Goal: Transaction & Acquisition: Purchase product/service

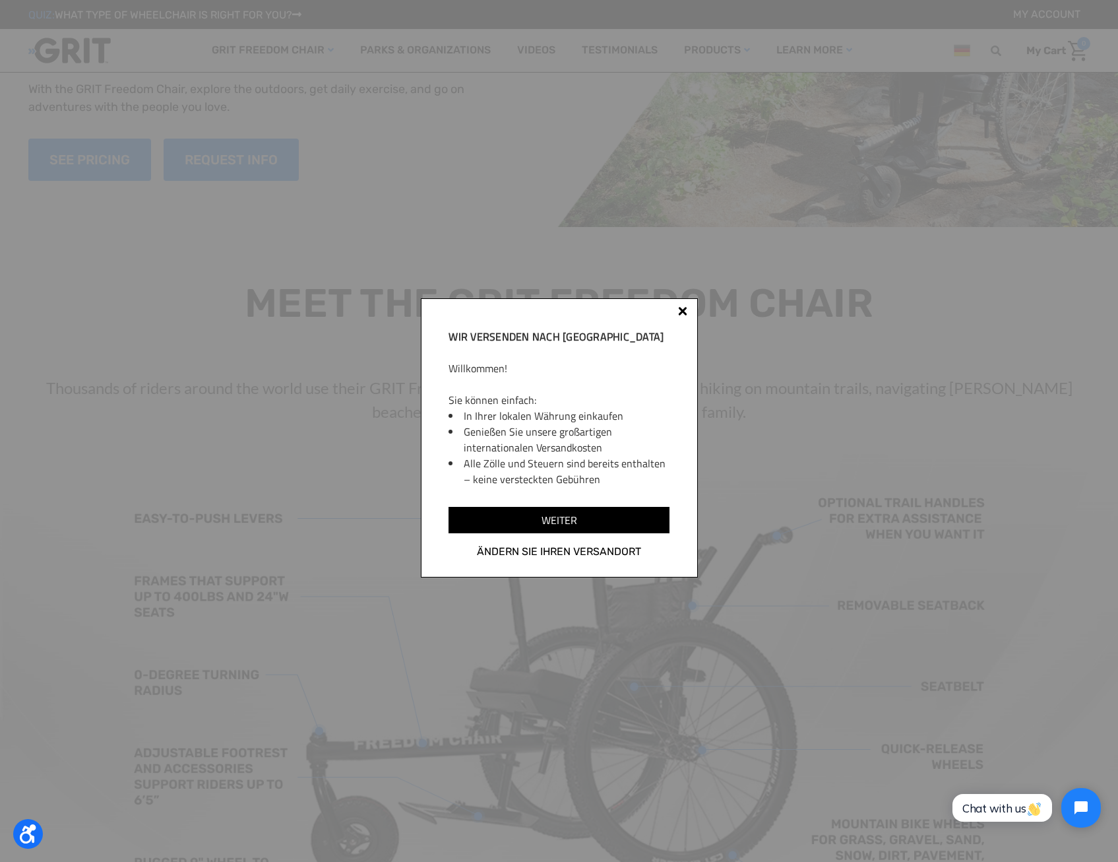
click at [684, 311] on div at bounding box center [682, 310] width 9 height 9
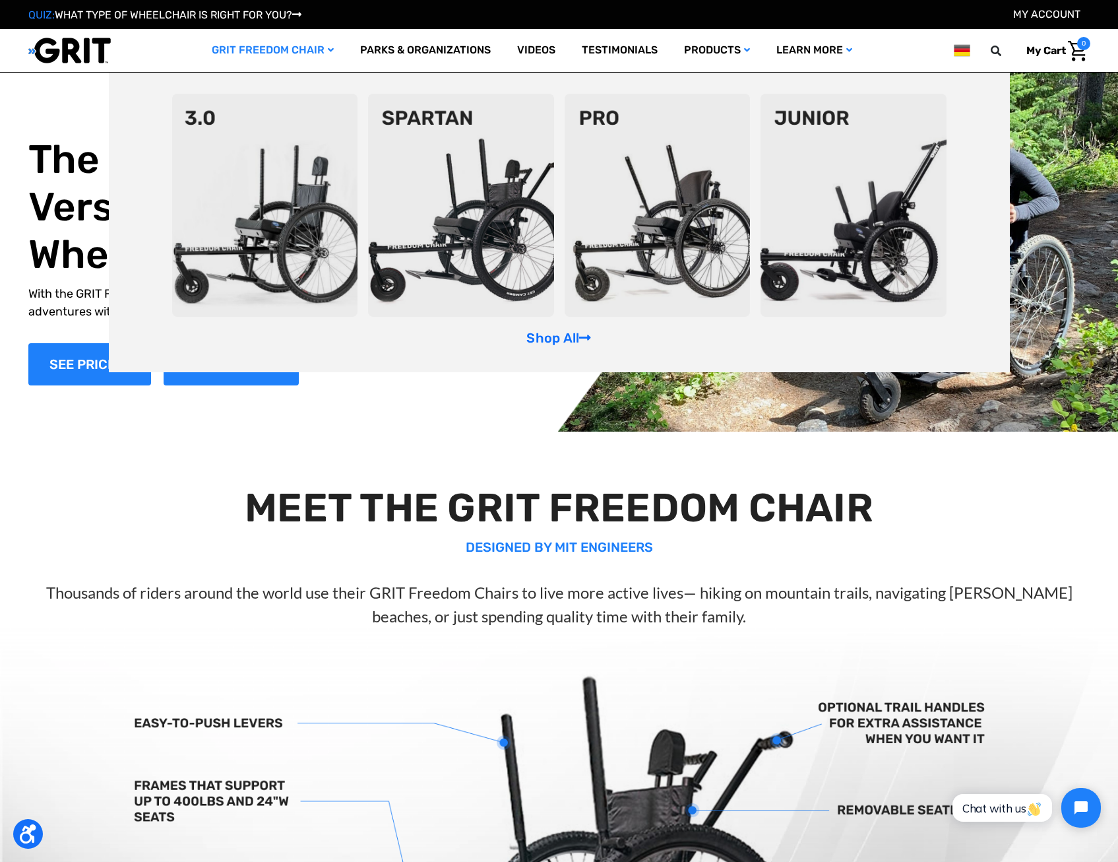
click at [298, 180] on img at bounding box center [265, 205] width 186 height 223
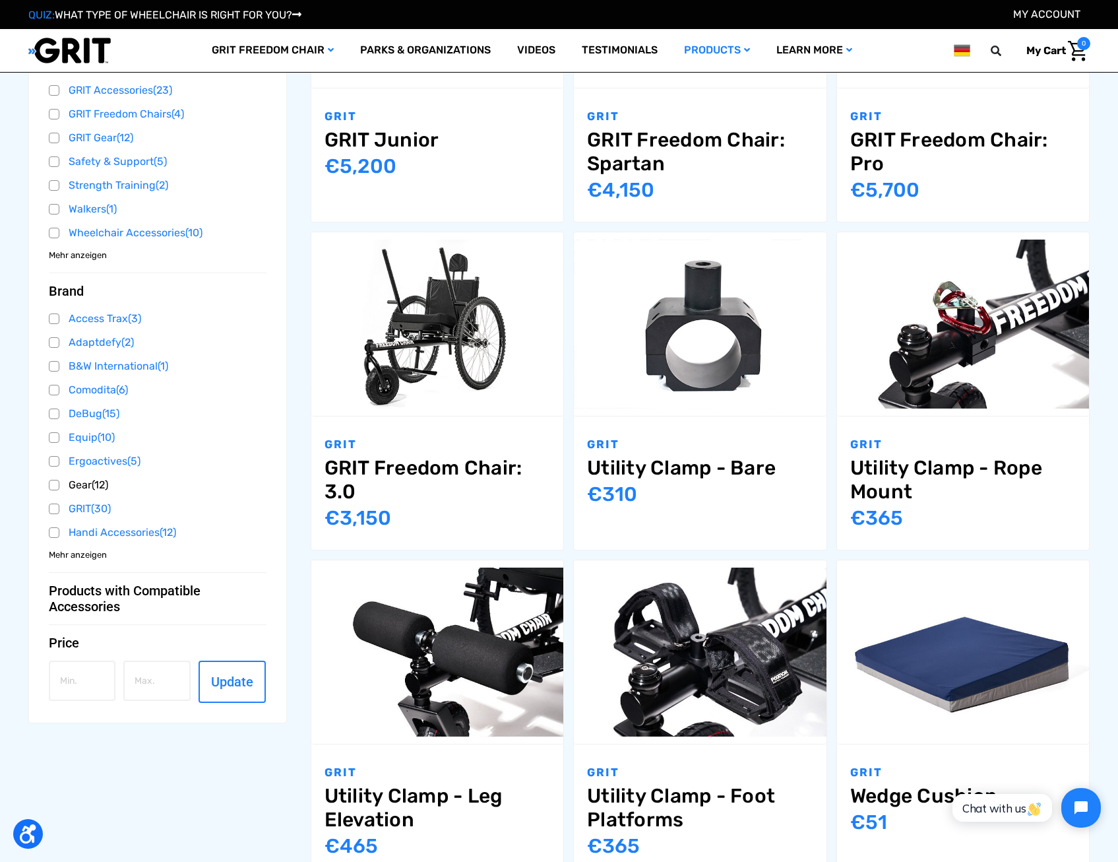
scroll to position [462, 0]
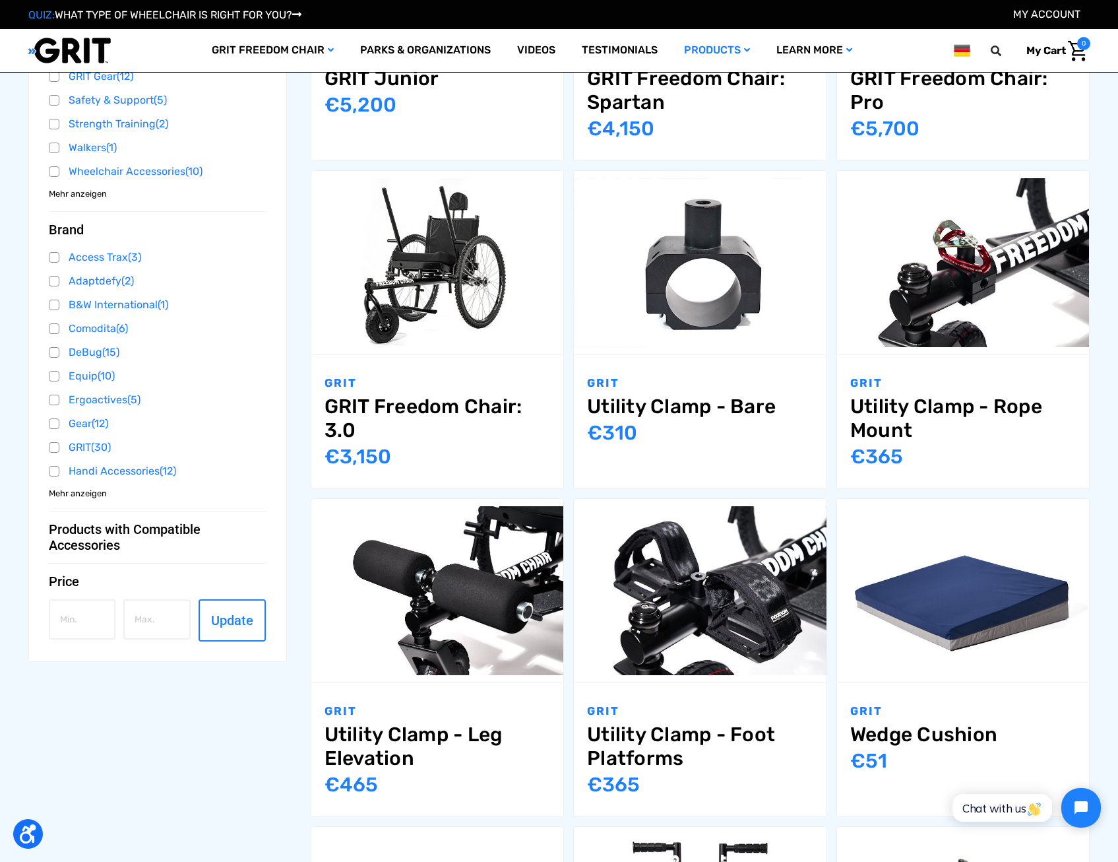
click at [79, 494] on span "Mehr anzeigen" at bounding box center [78, 493] width 58 height 13
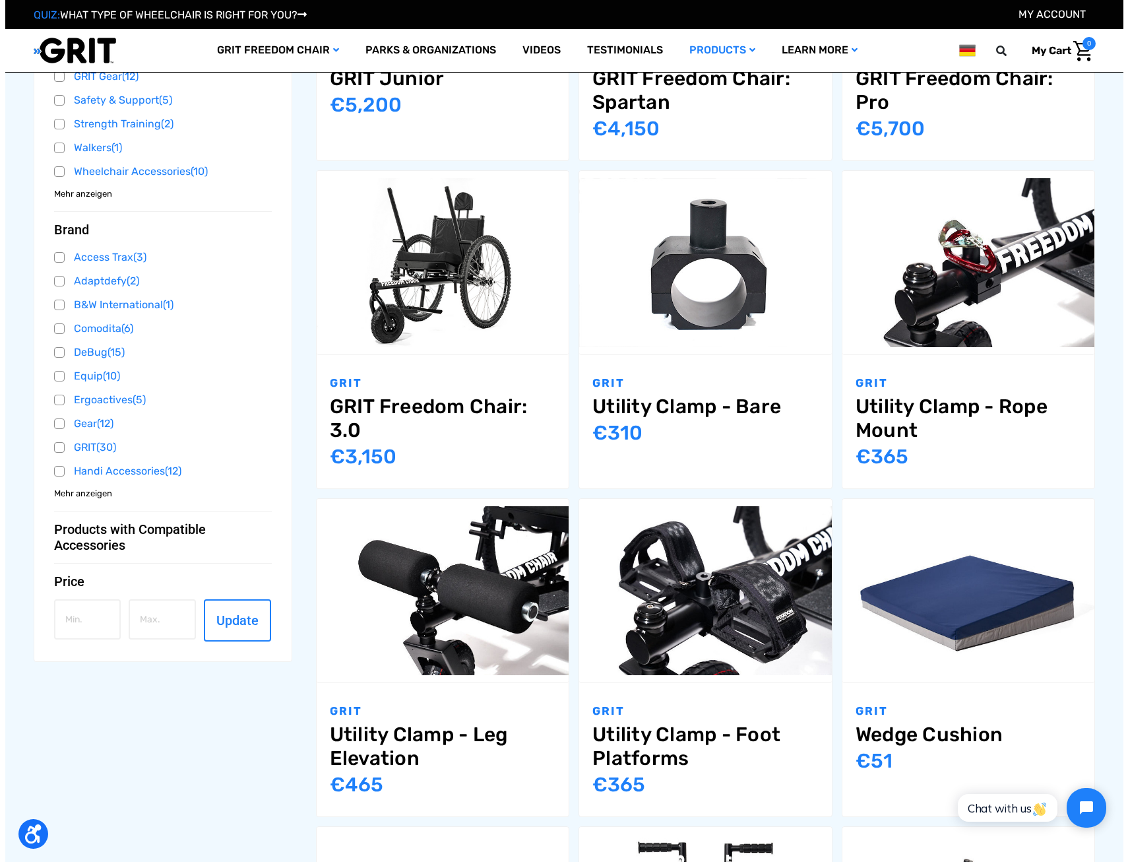
scroll to position [464, 0]
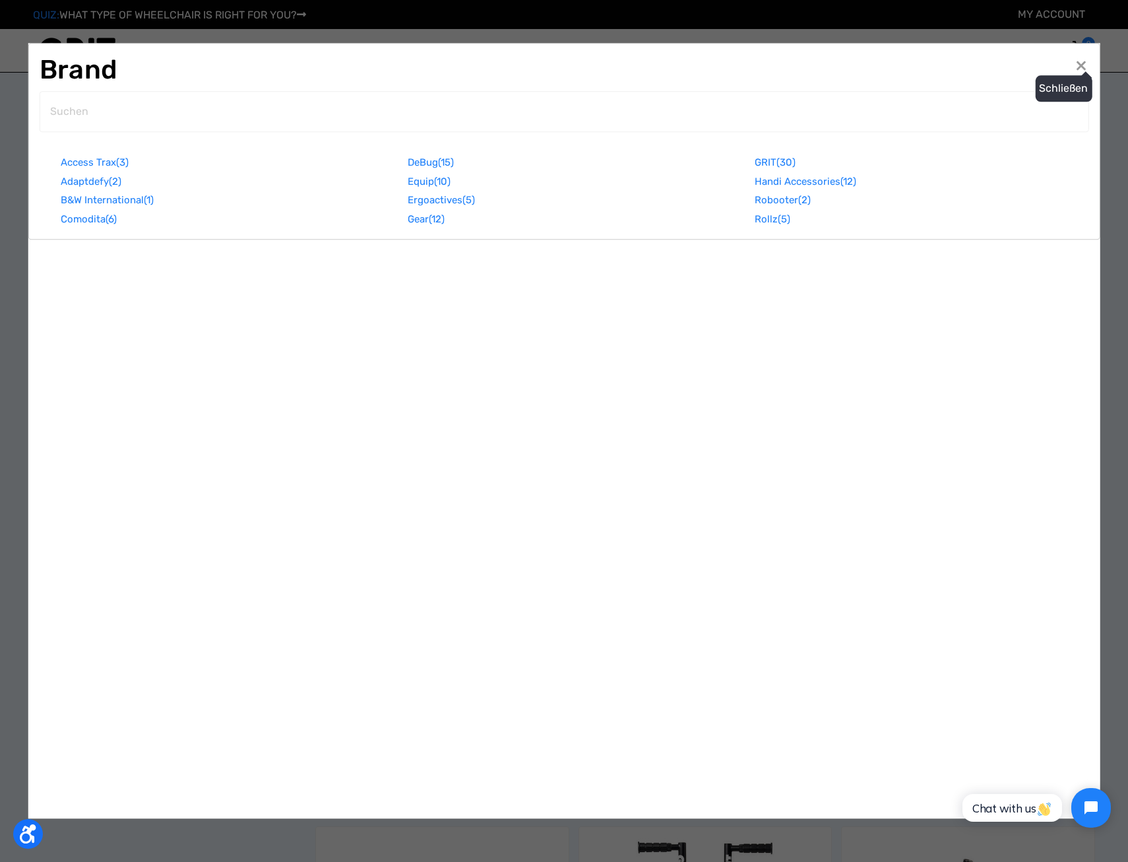
click at [1076, 65] on span "×" at bounding box center [1082, 64] width 12 height 25
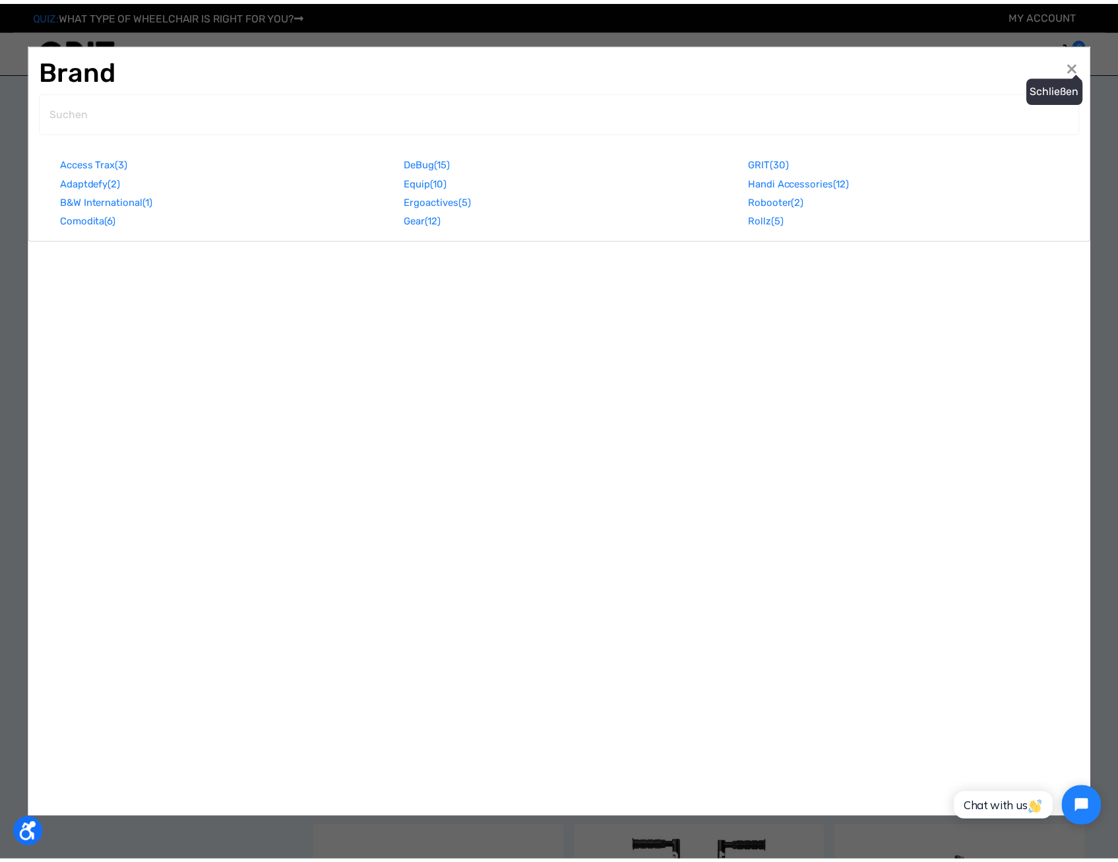
scroll to position [462, 0]
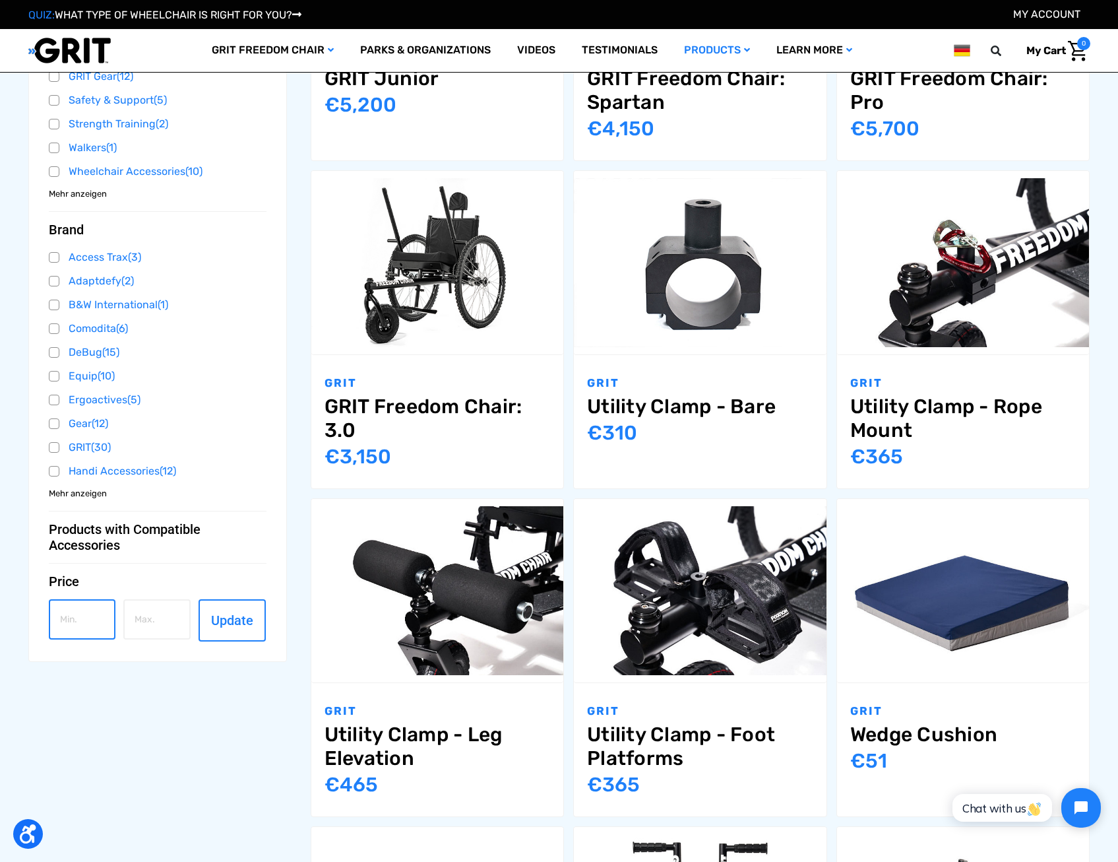
click at [94, 610] on input "number" at bounding box center [82, 619] width 67 height 40
click at [146, 611] on input "number" at bounding box center [156, 619] width 67 height 40
type input "500"
click at [80, 629] on input "number" at bounding box center [82, 619] width 67 height 40
type input "100"
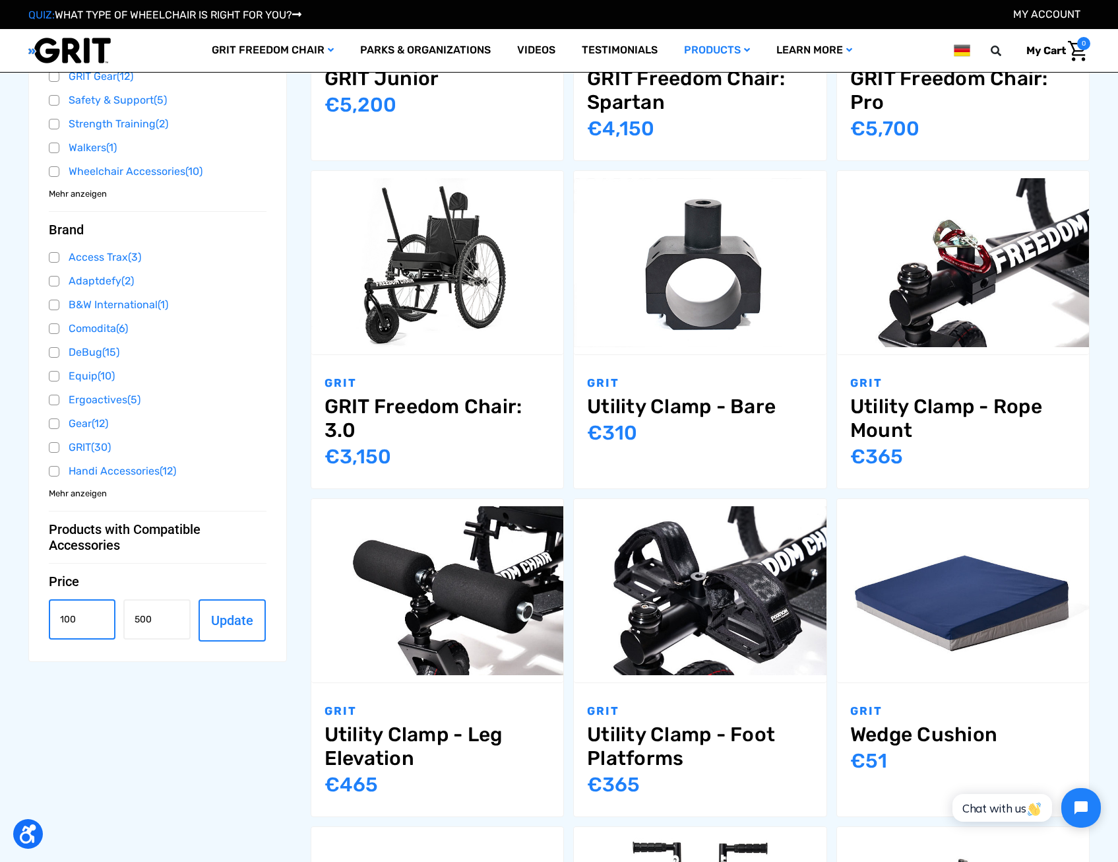
click at [199, 599] on button "Update" at bounding box center [232, 620] width 67 height 42
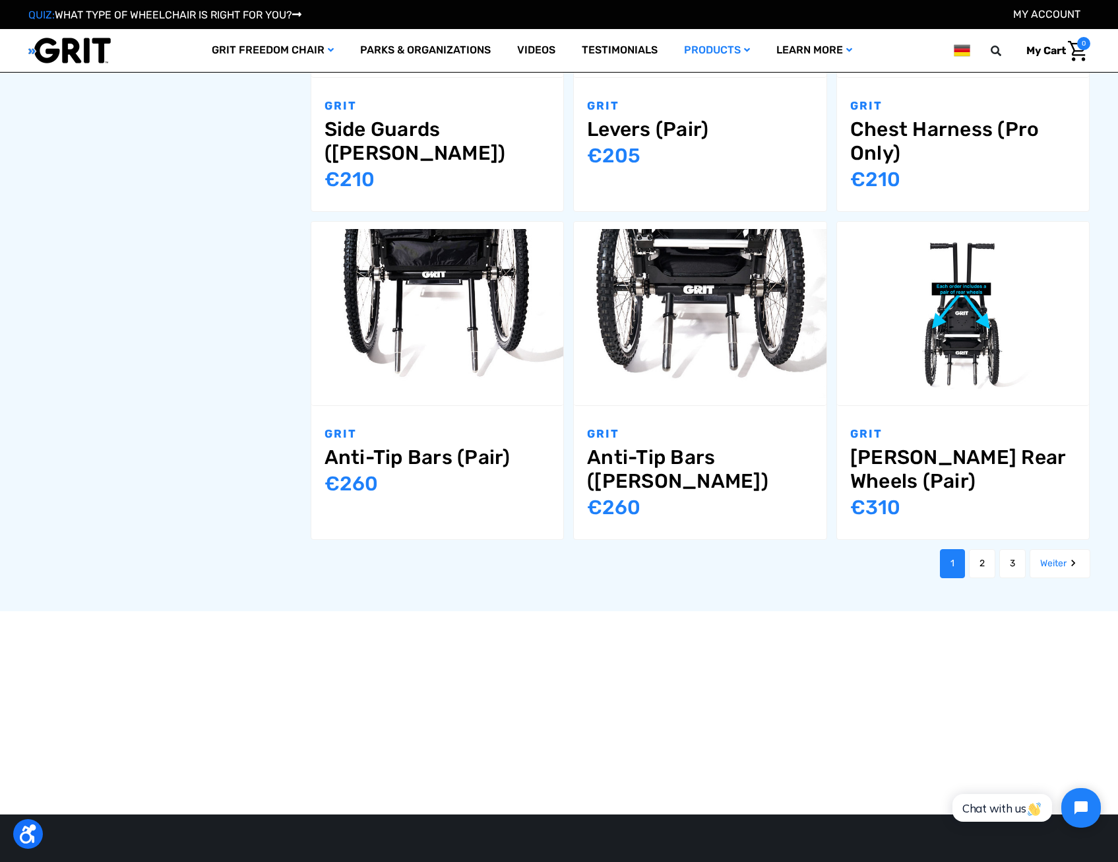
scroll to position [1452, 0]
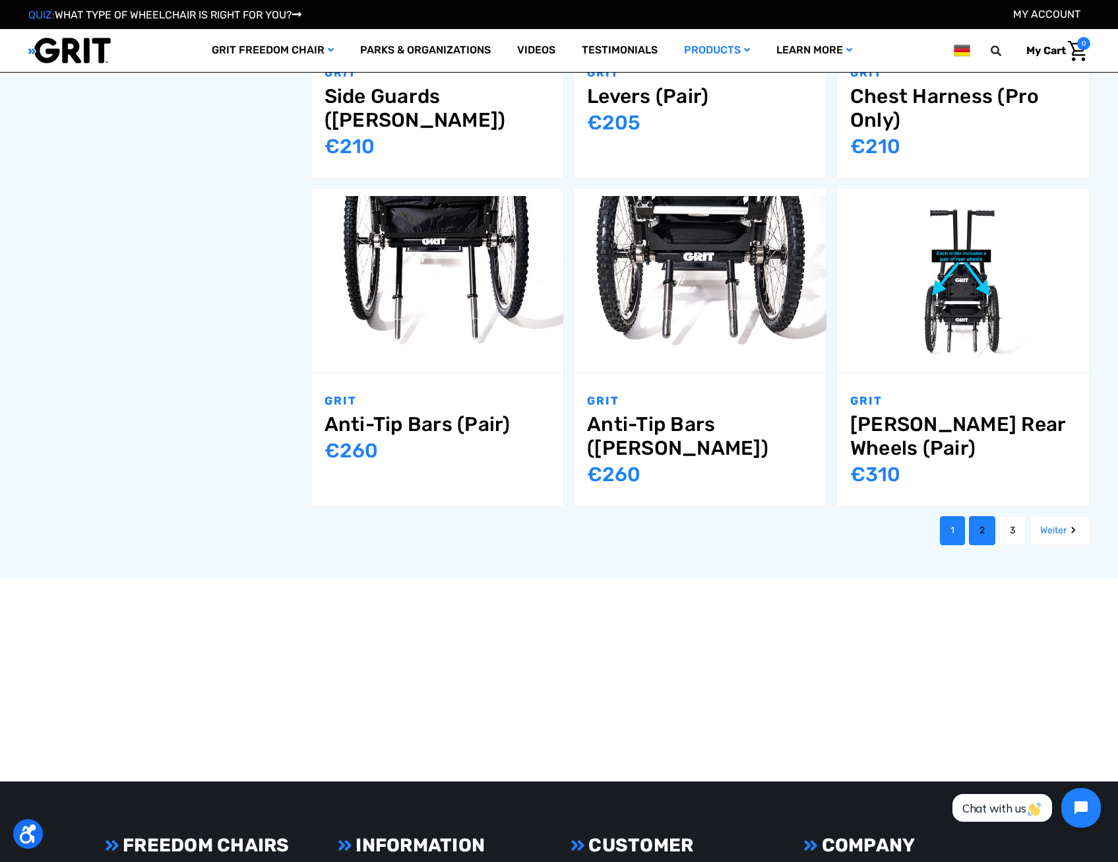
click at [978, 516] on link "2" at bounding box center [982, 530] width 26 height 29
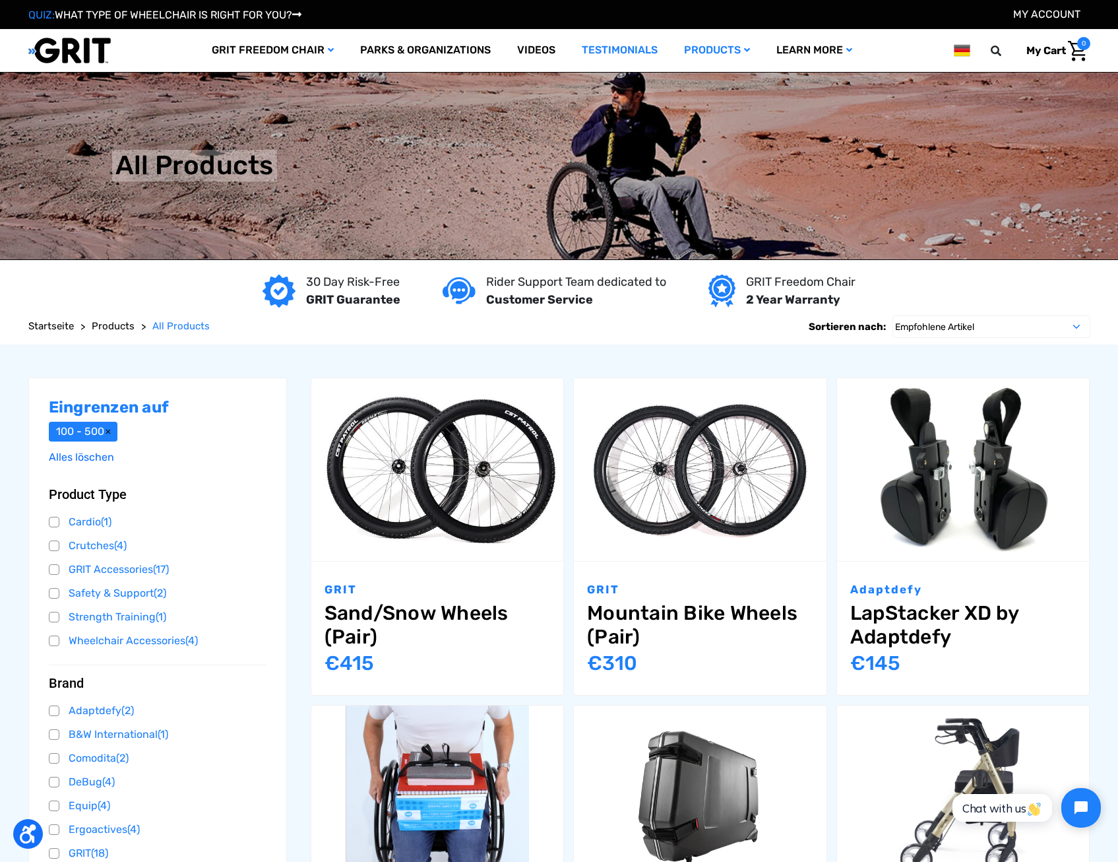
click at [596, 43] on link "Testimonials" at bounding box center [620, 50] width 102 height 43
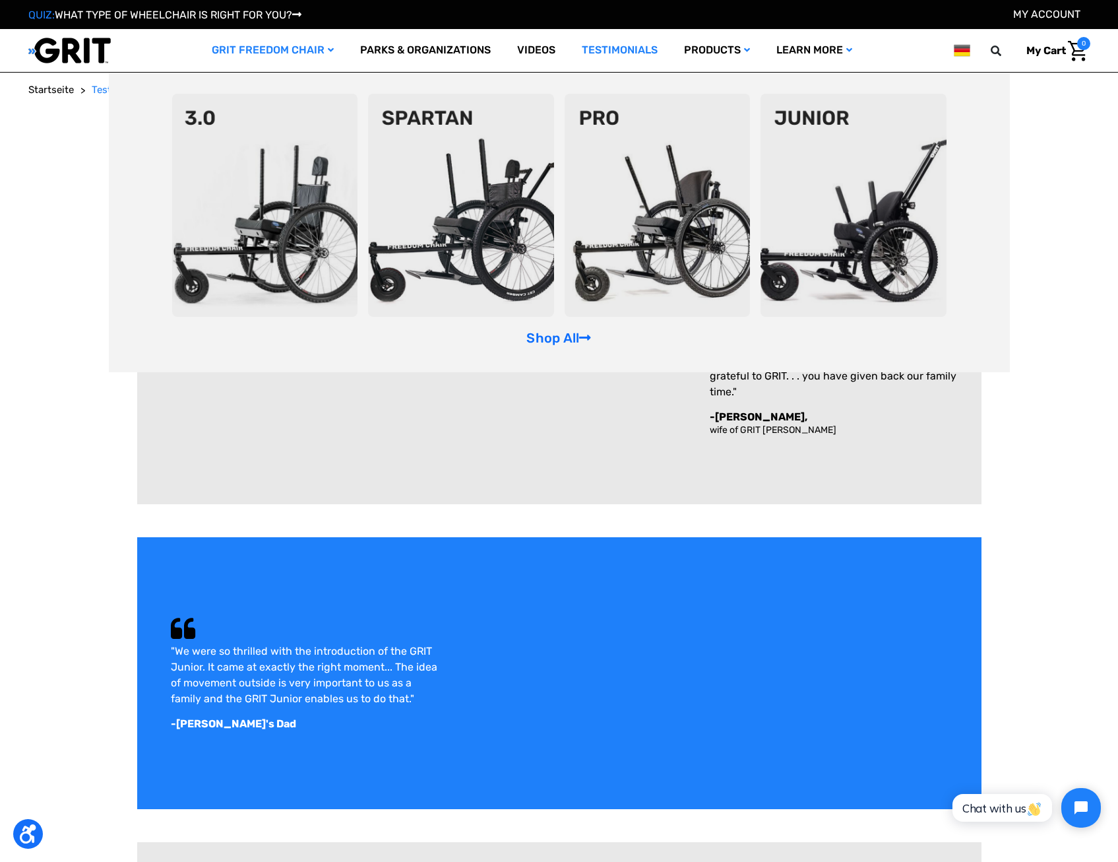
click at [328, 50] on icon "GRIT Freedom Chair" at bounding box center [331, 50] width 6 height 9
click at [540, 333] on link "Shop All" at bounding box center [559, 338] width 65 height 16
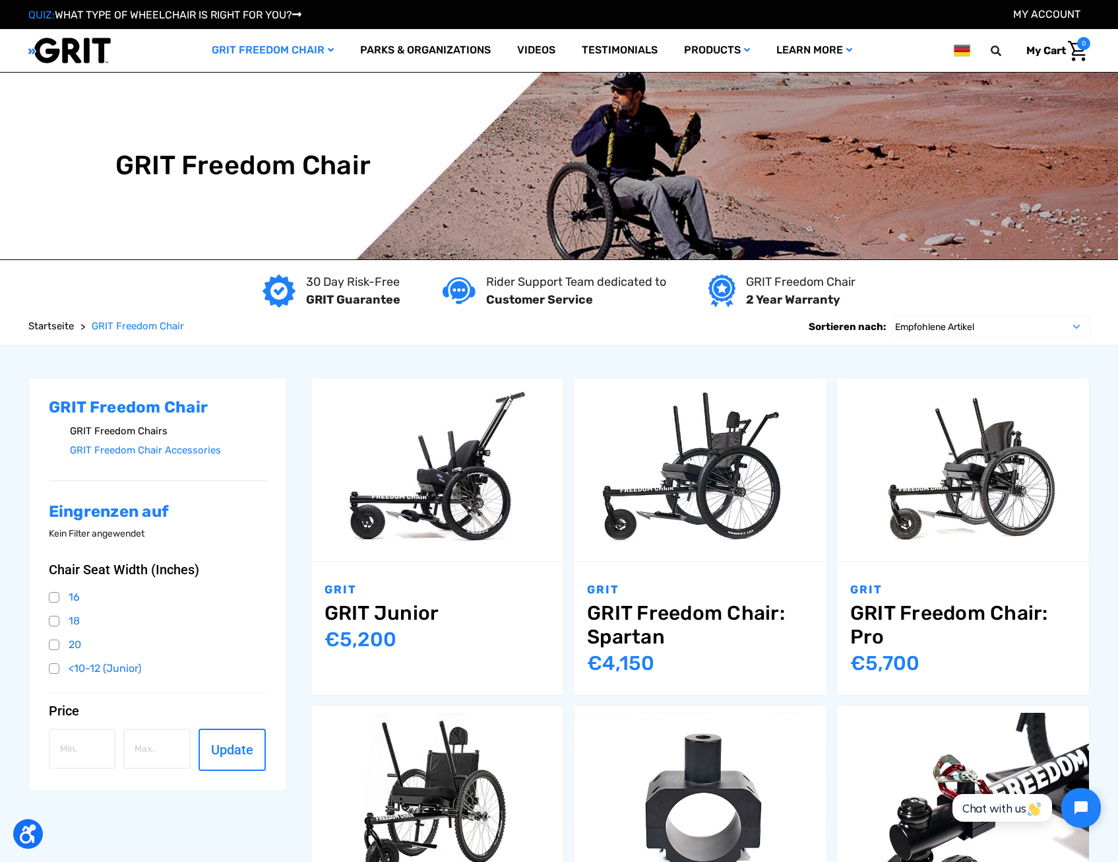
click at [159, 434] on link "GRIT Freedom Chairs" at bounding box center [168, 431] width 197 height 19
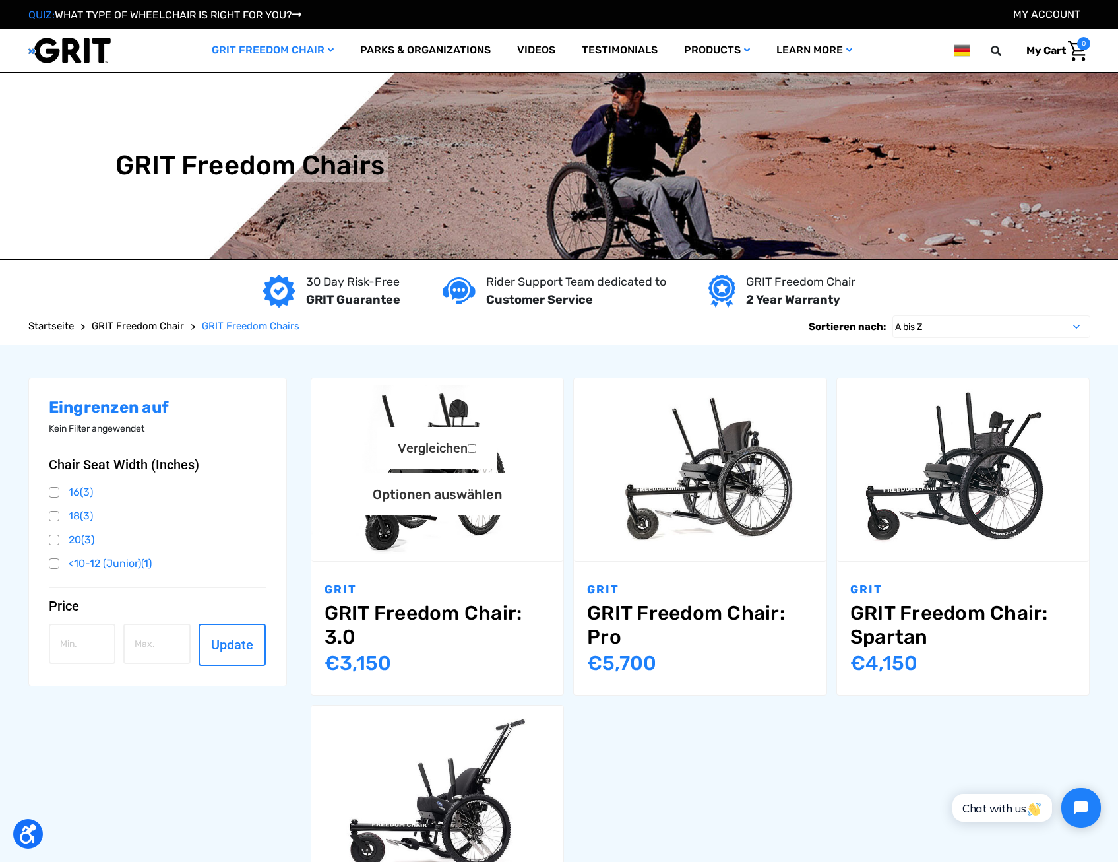
click at [465, 526] on img "GRIT Freedom Chair: 3.0,$2,995.00\a" at bounding box center [437, 469] width 253 height 168
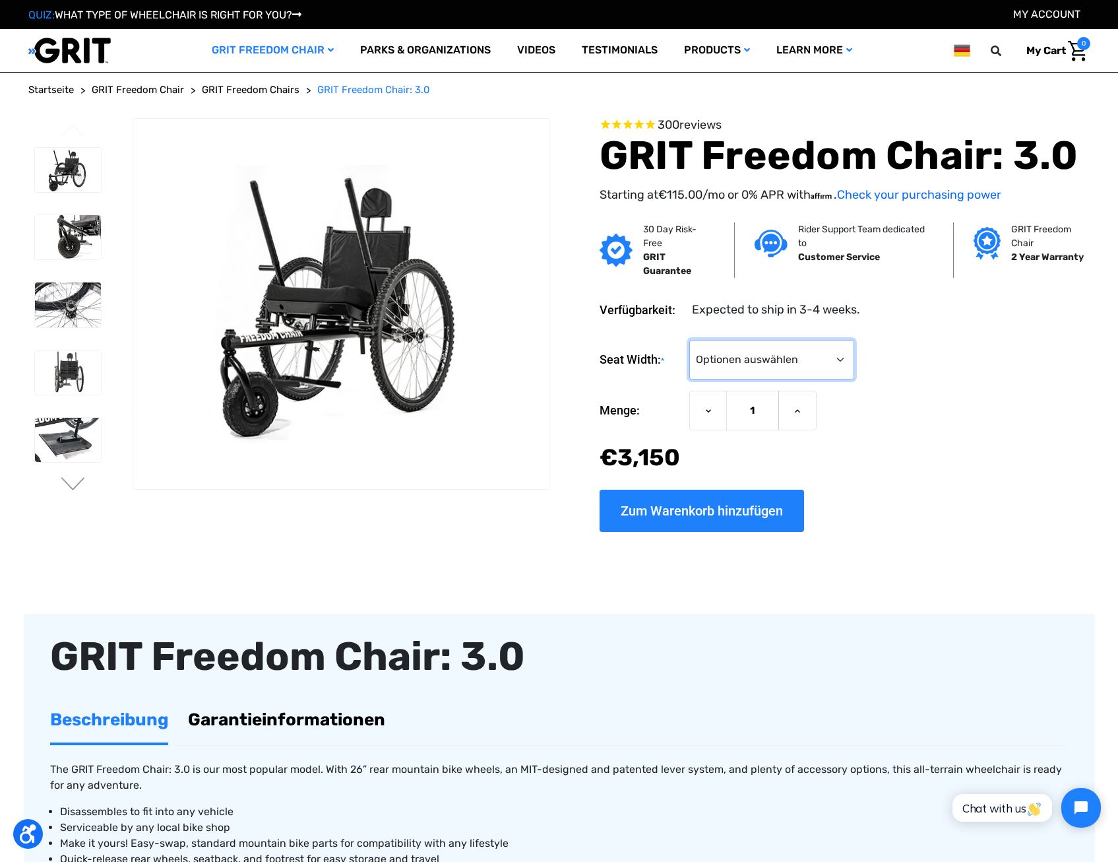
click at [717, 362] on select "Optionen auswählen 16" 18" 20"" at bounding box center [772, 360] width 165 height 40
click at [715, 361] on select "Optionen auswählen 16" 18" 20"" at bounding box center [772, 360] width 165 height 40
click at [924, 466] on div "Now: €‌3,150" at bounding box center [845, 457] width 491 height 35
